Goal: Information Seeking & Learning: Learn about a topic

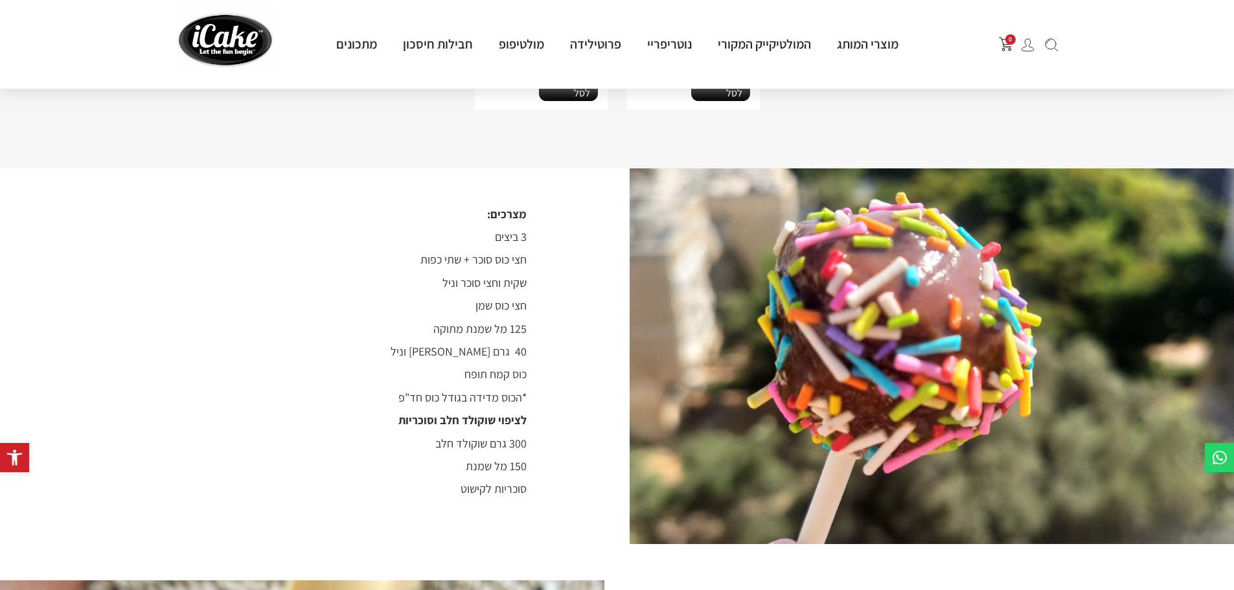
scroll to position [648, 0]
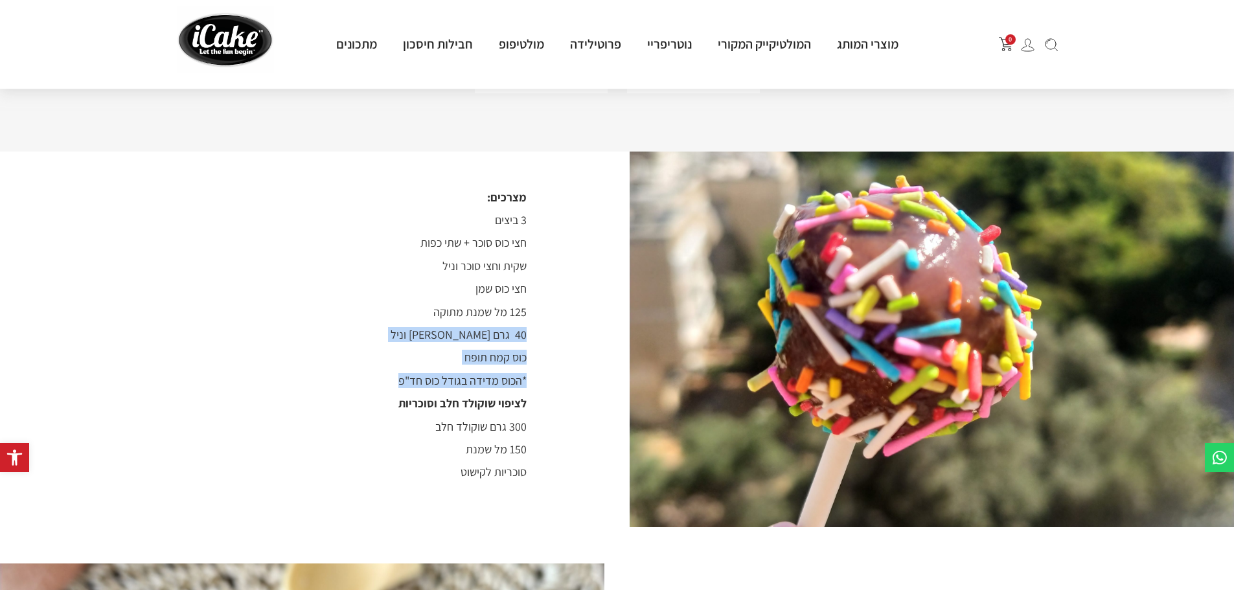
drag, startPoint x: 526, startPoint y: 317, endPoint x: 359, endPoint y: 352, distance: 170.7
click at [359, 352] on div "מצרכים: 3 ביצים חצי כוס סוכר + שתי כפות שקית וחצי סוכר וניל חצי כוס שמן 125 מל …" at bounding box center [397, 340] width 440 height 376
click at [358, 352] on div "מצרכים: 3 ביצים חצי כוס סוכר + שתי כפות שקית וחצי סוכר וניל חצי כוס שמן 125 מל …" at bounding box center [397, 340] width 440 height 376
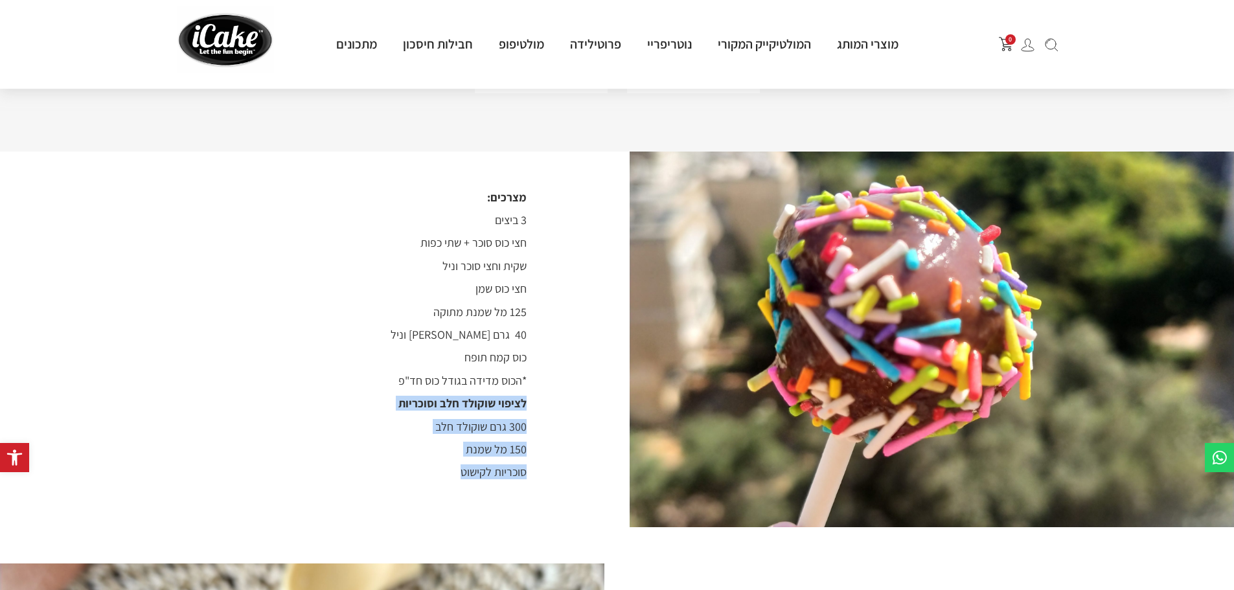
drag, startPoint x: 386, startPoint y: 361, endPoint x: 442, endPoint y: 460, distance: 114.2
click at [442, 460] on div "מצרכים: 3 ביצים חצי כוס סוכר + שתי כפות שקית וחצי סוכר וניל חצי כוס שמן 125 מל …" at bounding box center [397, 340] width 440 height 376
click at [442, 465] on p "סוכריות לקישוט" at bounding box center [352, 472] width 350 height 14
click at [436, 465] on p "סוכריות לקישוט" at bounding box center [352, 472] width 350 height 14
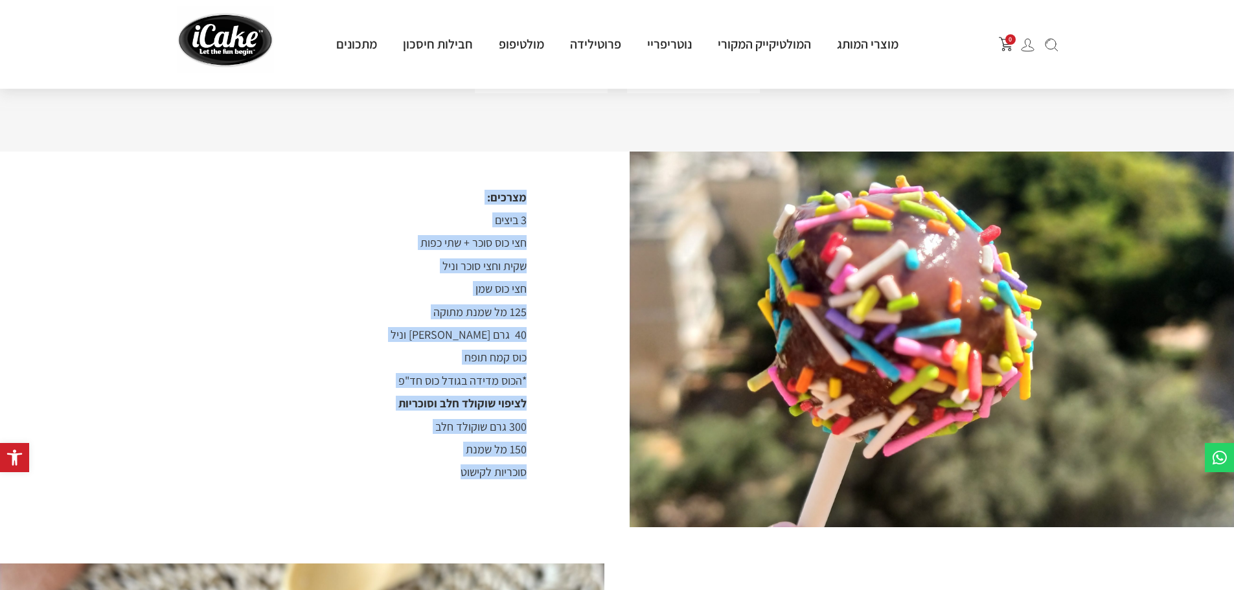
drag, startPoint x: 436, startPoint y: 457, endPoint x: 545, endPoint y: 180, distance: 298.0
click at [545, 180] on div "מצרכים: 3 ביצים חצי כוס סוכר + שתי כפות שקית וחצי סוכר וניל חצי כוס שמן 125 מל …" at bounding box center [397, 340] width 440 height 376
click at [693, 348] on img at bounding box center [931, 340] width 604 height 376
click at [641, 350] on img at bounding box center [931, 340] width 604 height 376
click at [607, 347] on div "מצרכים: 3 ביצים חצי כוס סוכר + שתי כפות שקית וחצי סוכר וניל חצי כוס שמן 125 מל …" at bounding box center [397, 340] width 440 height 376
